Goal: Task Accomplishment & Management: Manage account settings

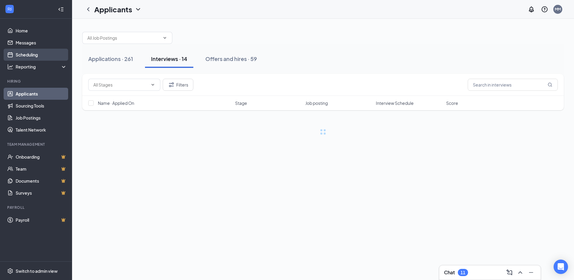
click at [33, 59] on link "Scheduling" at bounding box center [41, 55] width 51 height 12
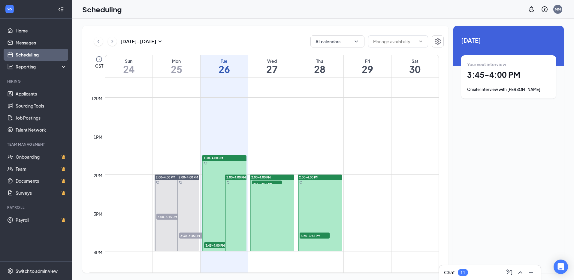
scroll to position [445, 0]
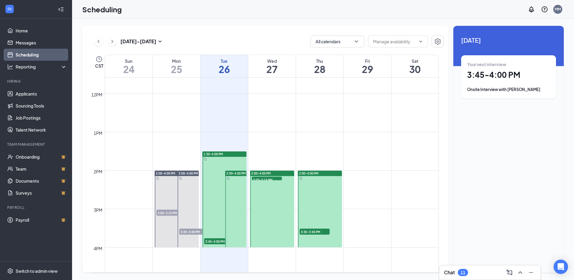
click at [216, 240] on span "3:45-4:00 PM" at bounding box center [219, 241] width 30 height 6
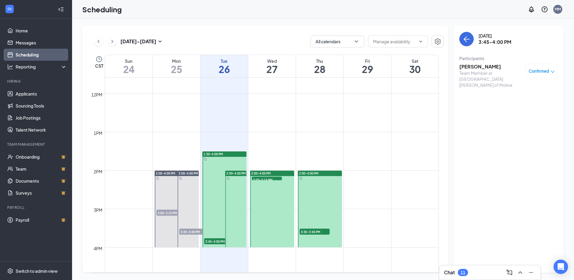
click at [186, 232] on span "3:30-3:45 PM" at bounding box center [194, 232] width 30 height 6
click at [486, 71] on div "Team Member at [GEOGRAPHIC_DATA][PERSON_NAME] of Moline" at bounding box center [490, 79] width 63 height 18
click at [465, 68] on h3 "Adidas [PERSON_NAME]" at bounding box center [490, 66] width 63 height 7
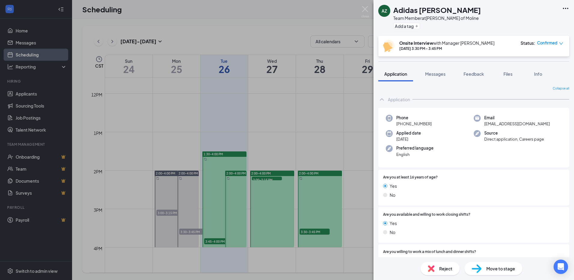
click at [447, 266] on span "Reject" at bounding box center [445, 268] width 13 height 7
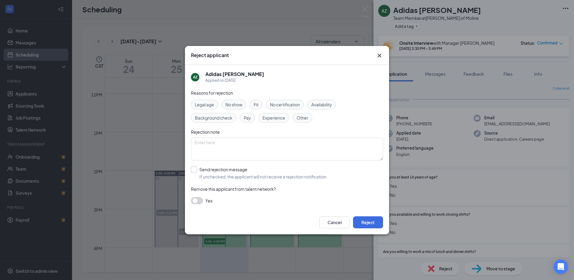
click at [196, 168] on input "Send rejection message If unchecked, the applicant will not receive a rejection…" at bounding box center [259, 172] width 137 height 13
checkbox input "true"
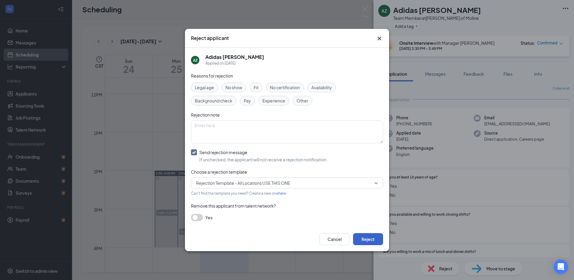
drag, startPoint x: 367, startPoint y: 237, endPoint x: 362, endPoint y: 235, distance: 4.7
click at [367, 237] on button "Reject" at bounding box center [368, 239] width 30 height 12
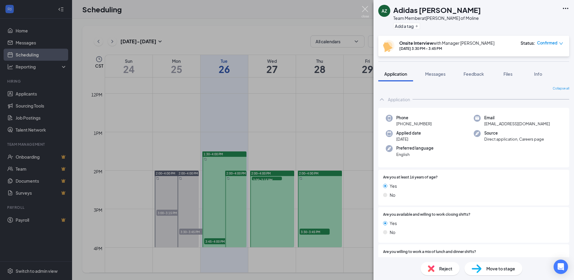
click at [366, 7] on img at bounding box center [366, 12] width 8 height 12
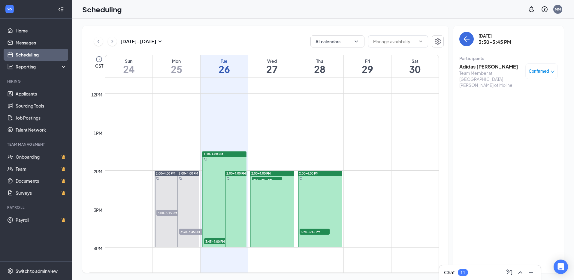
click at [211, 241] on span "3:45-4:00 PM" at bounding box center [219, 241] width 30 height 6
click at [471, 69] on h3 "[PERSON_NAME]" at bounding box center [490, 66] width 63 height 7
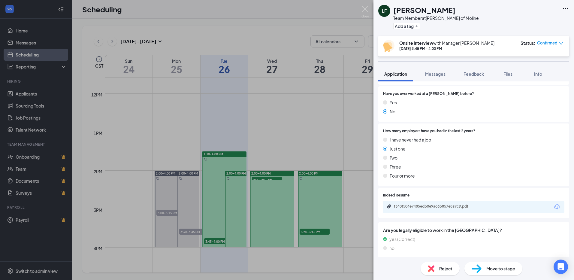
scroll to position [400, 0]
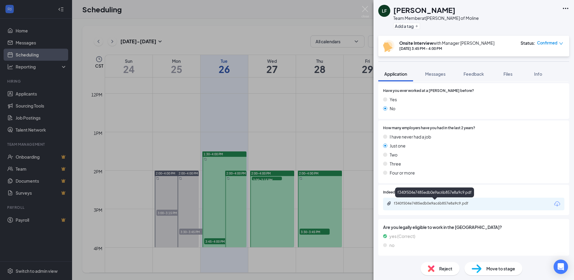
click at [440, 205] on div "f340f504e7485edb0e9ac6b857e8a9c9.pdf" at bounding box center [436, 203] width 84 height 5
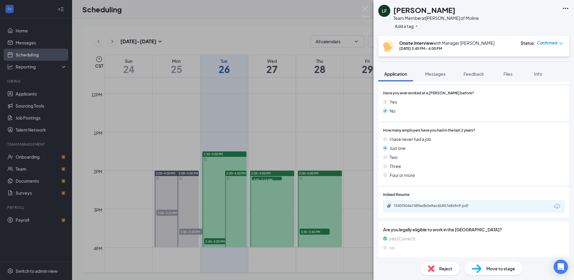
click at [565, 8] on icon "Ellipses" at bounding box center [565, 8] width 5 height 1
